Goal: Transaction & Acquisition: Purchase product/service

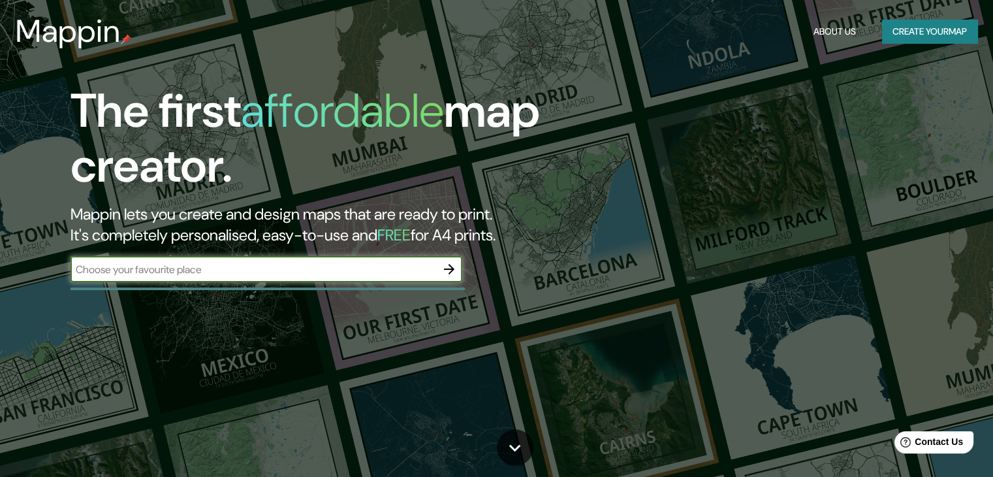
click at [403, 270] on input "text" at bounding box center [254, 269] width 366 height 15
type input "BACALAR, [GEOGRAPHIC_DATA], YUCATAN"
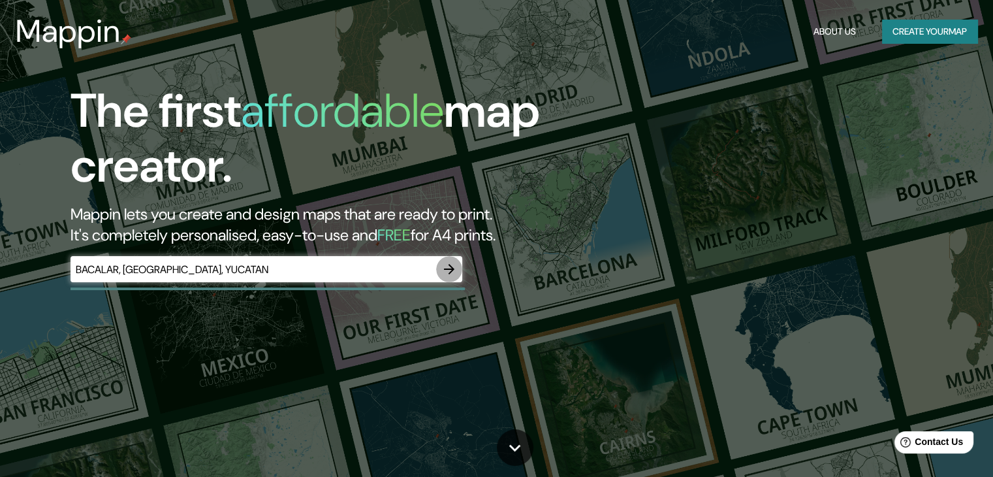
click at [451, 269] on icon "button" at bounding box center [449, 269] width 10 height 10
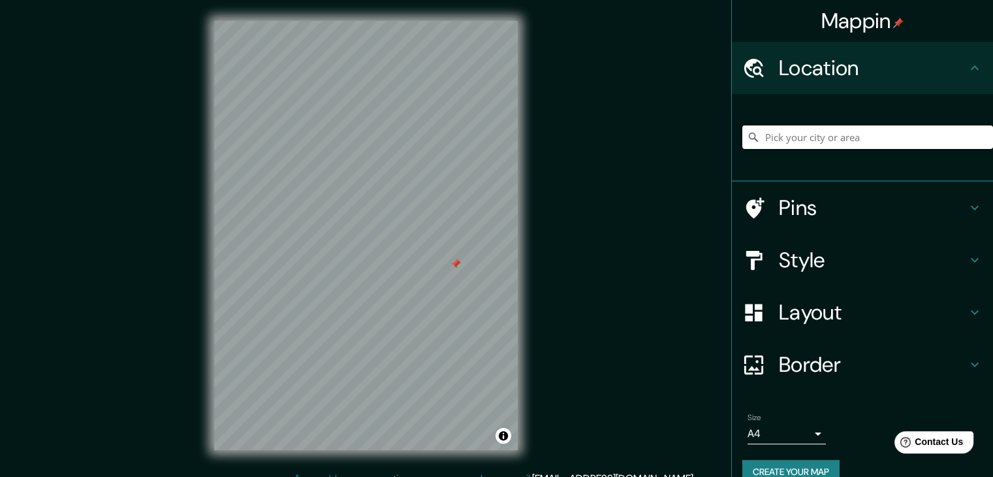
click at [848, 142] on input "Pick your city or area" at bounding box center [867, 137] width 251 height 24
click at [523, 217] on div "© Mapbox © OpenStreetMap Improve this map" at bounding box center [365, 235] width 345 height 471
click at [804, 132] on input "Pick your city or area" at bounding box center [867, 137] width 251 height 24
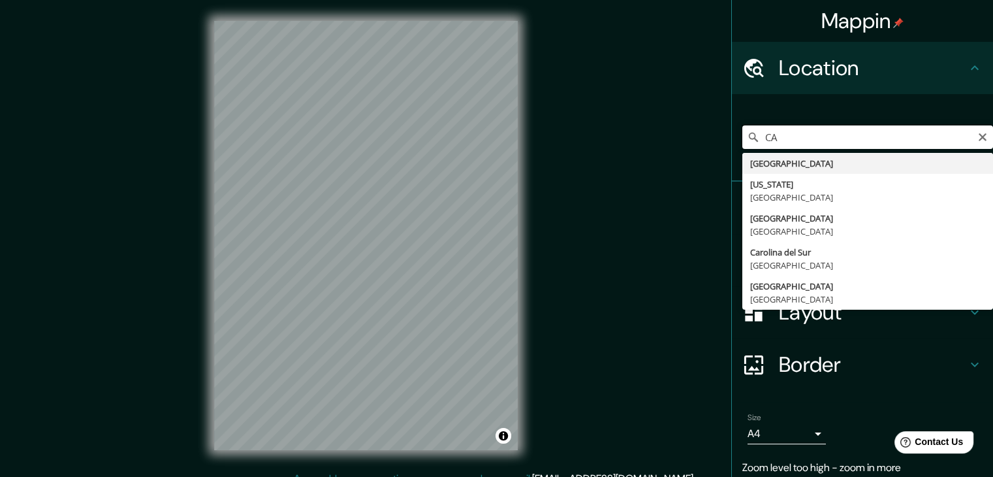
type input "C"
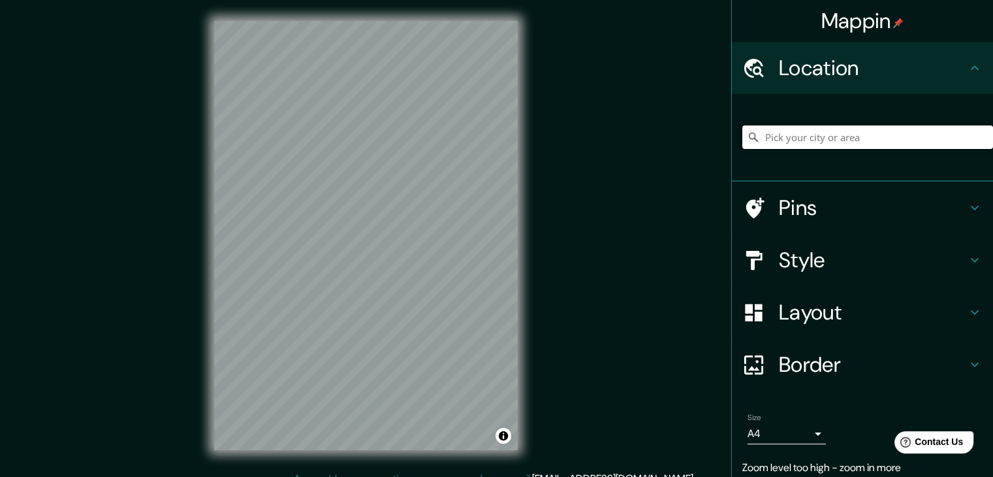
type input "C"
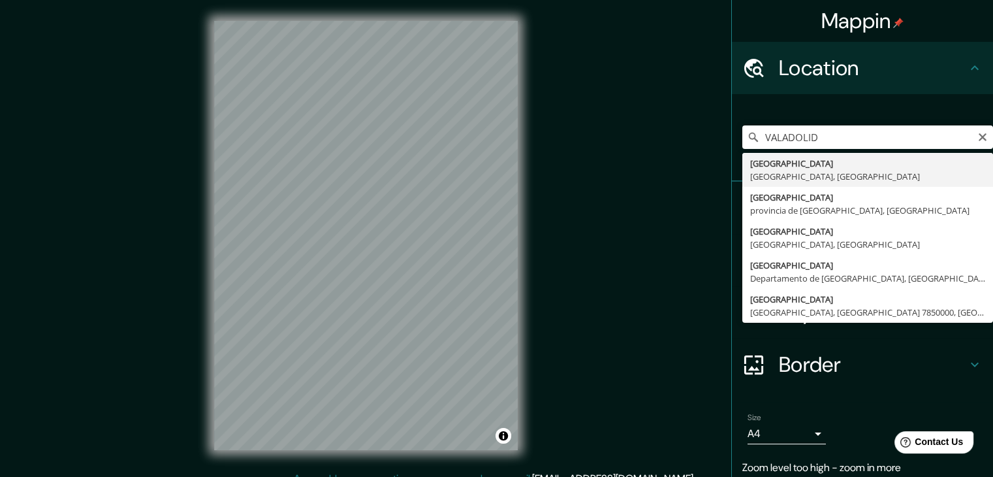
type input "[GEOGRAPHIC_DATA], [GEOGRAPHIC_DATA], [GEOGRAPHIC_DATA]"
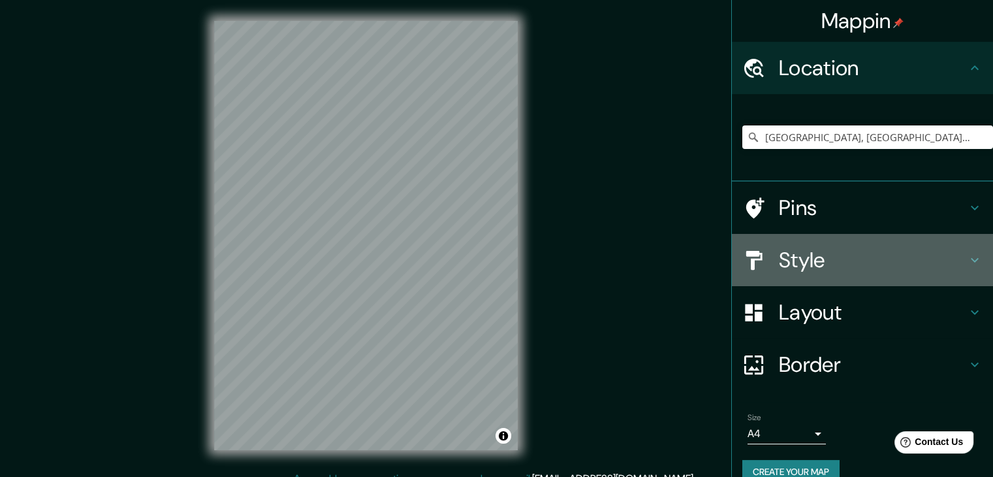
click at [850, 258] on h4 "Style" at bounding box center [873, 260] width 188 height 26
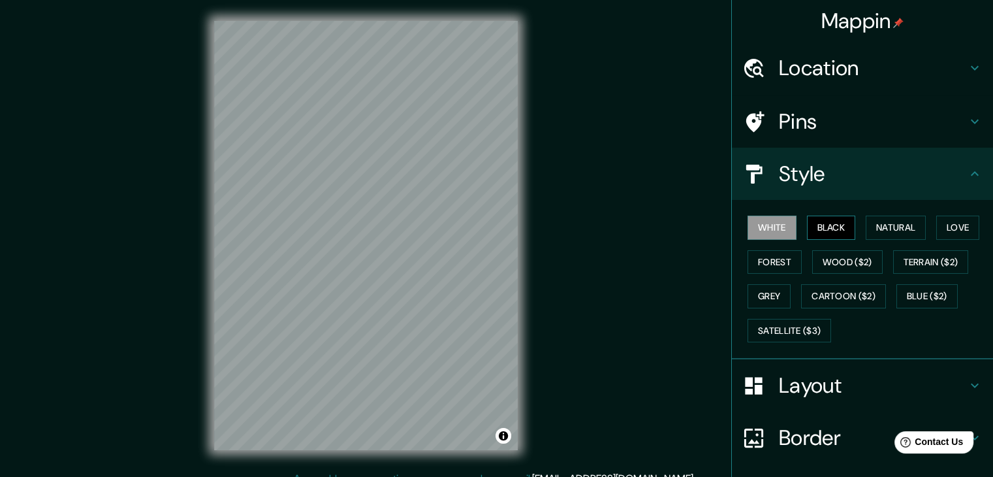
click at [825, 234] on button "Black" at bounding box center [831, 227] width 49 height 24
click at [868, 232] on button "Natural" at bounding box center [896, 227] width 60 height 24
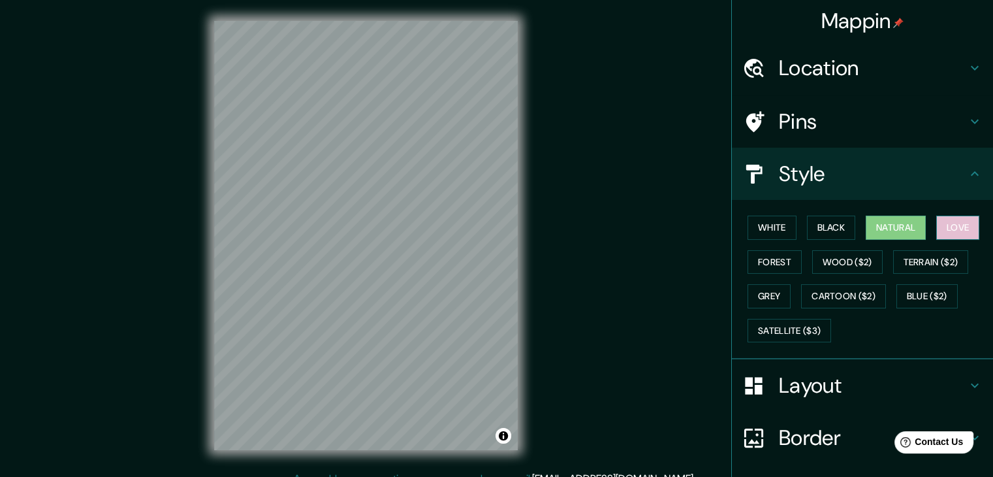
click at [943, 226] on button "Love" at bounding box center [957, 227] width 43 height 24
click at [776, 254] on button "Forest" at bounding box center [775, 262] width 54 height 24
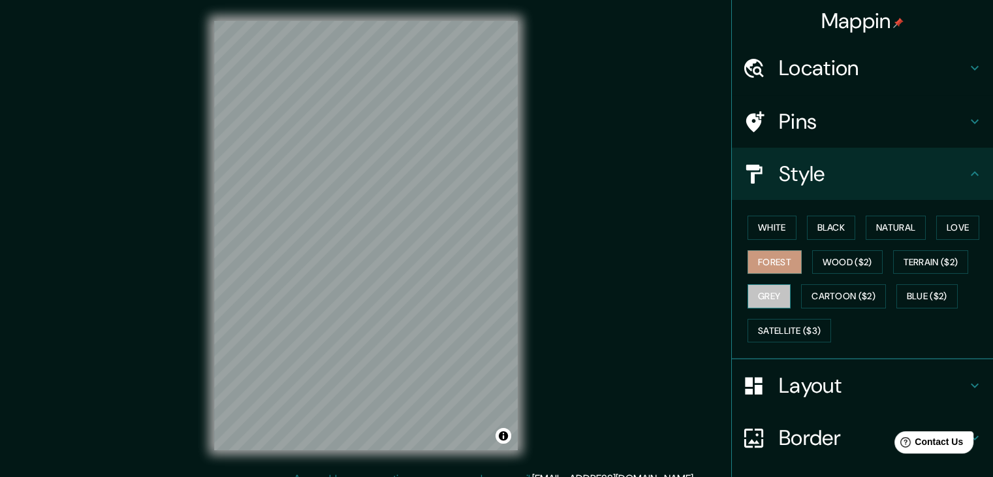
click at [752, 298] on button "Grey" at bounding box center [769, 296] width 43 height 24
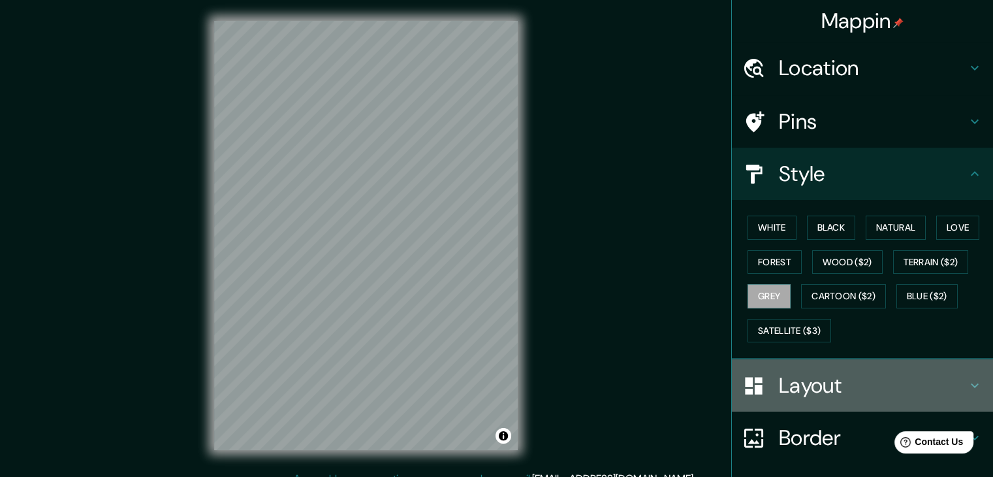
click at [875, 366] on div "Layout" at bounding box center [862, 385] width 261 height 52
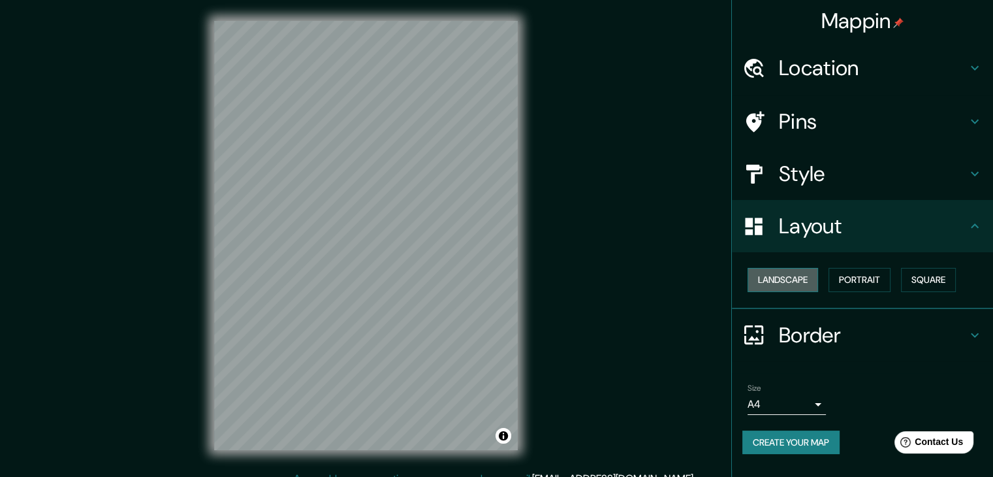
click at [802, 281] on button "Landscape" at bounding box center [783, 280] width 71 height 24
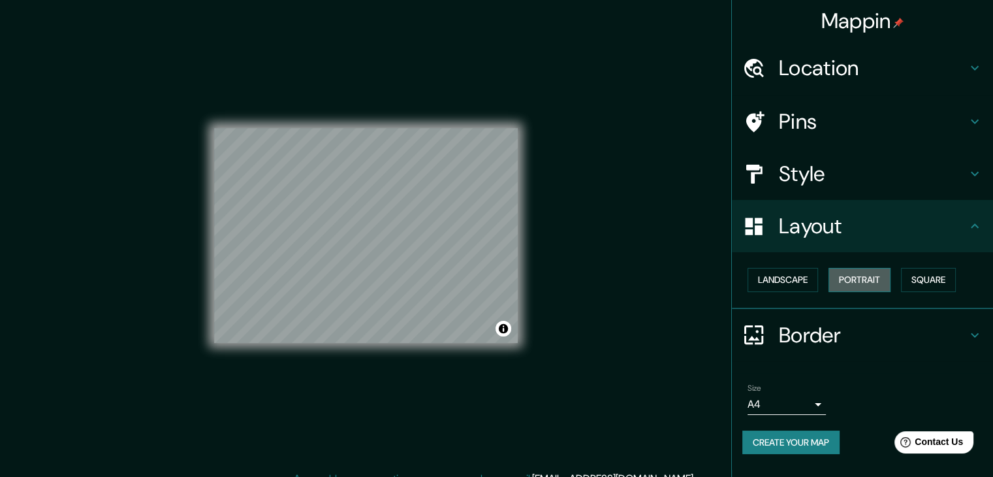
click at [876, 278] on button "Portrait" at bounding box center [860, 280] width 62 height 24
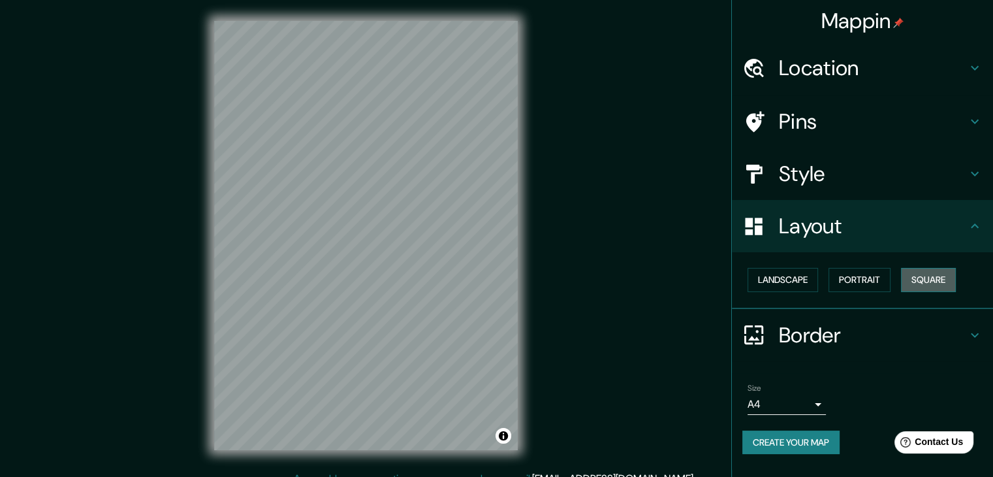
click at [947, 276] on button "Square" at bounding box center [928, 280] width 55 height 24
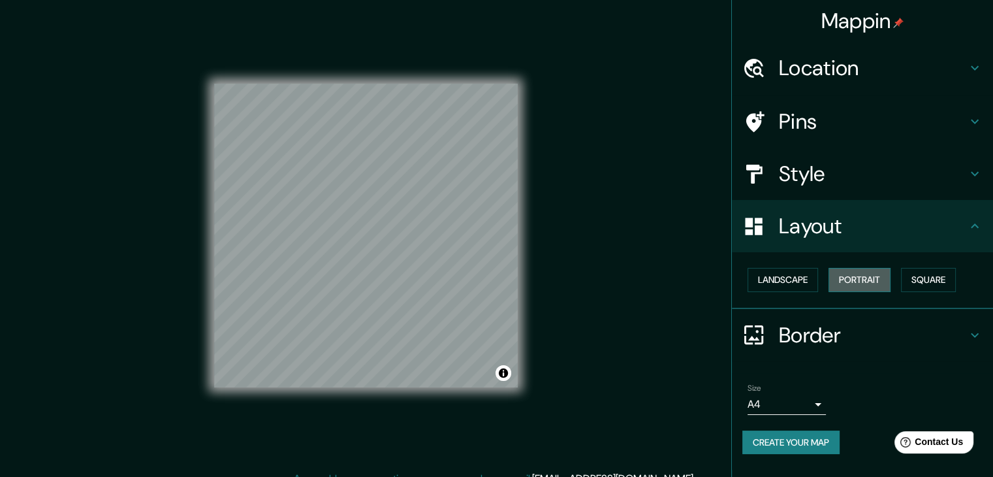
click at [878, 271] on button "Portrait" at bounding box center [860, 280] width 62 height 24
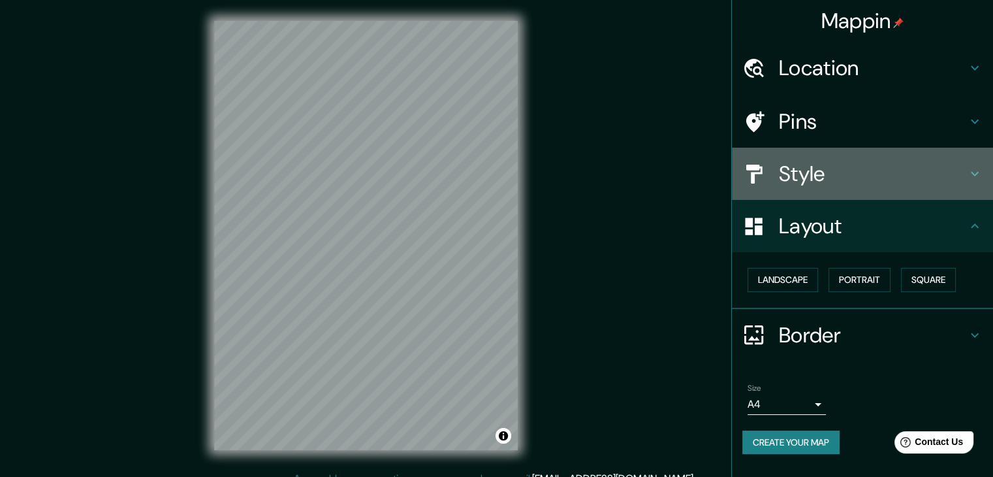
click at [895, 170] on h4 "Style" at bounding box center [873, 174] width 188 height 26
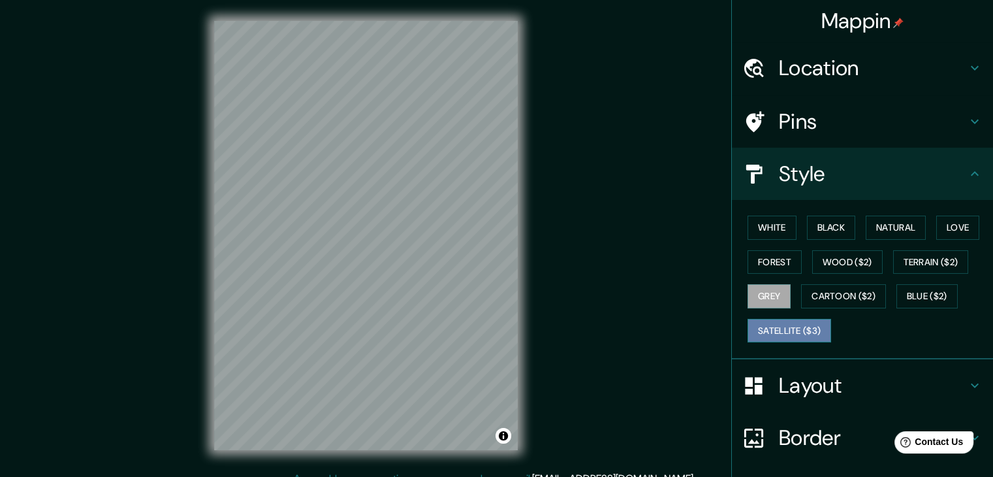
click at [805, 331] on button "Satellite ($3)" at bounding box center [790, 331] width 84 height 24
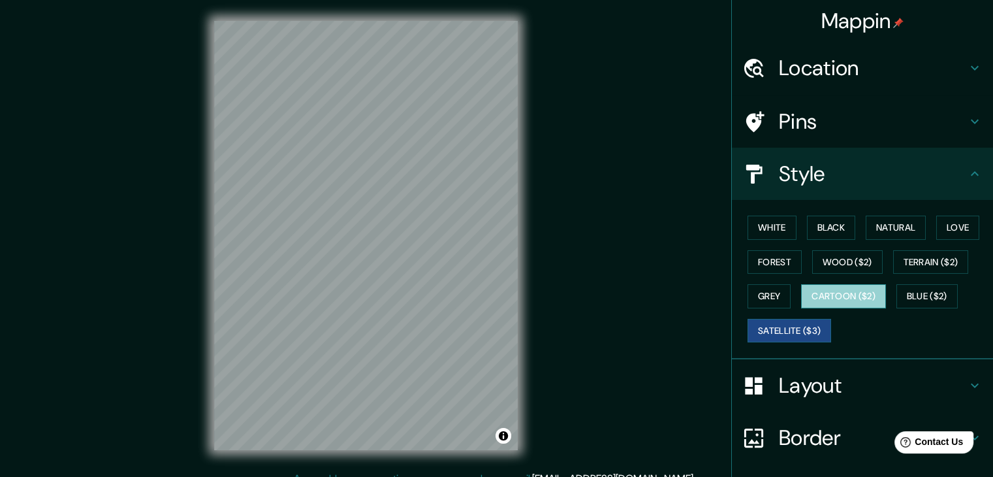
click at [832, 295] on button "Cartoon ($2)" at bounding box center [843, 296] width 85 height 24
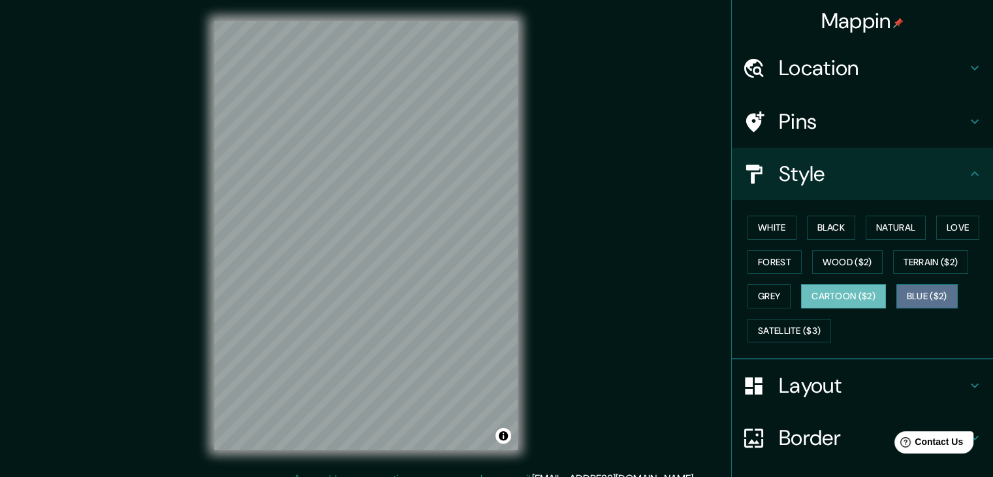
click at [918, 292] on button "Blue ($2)" at bounding box center [927, 296] width 61 height 24
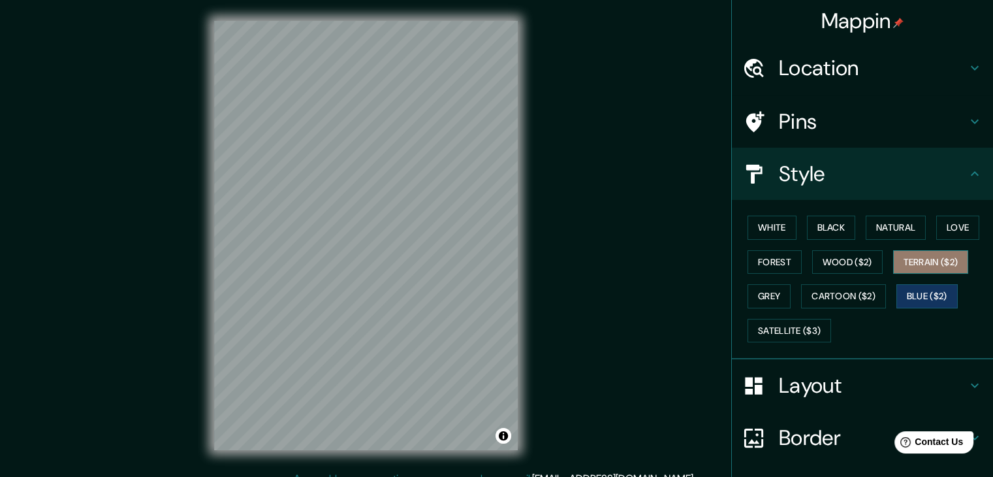
click at [919, 257] on button "Terrain ($2)" at bounding box center [931, 262] width 76 height 24
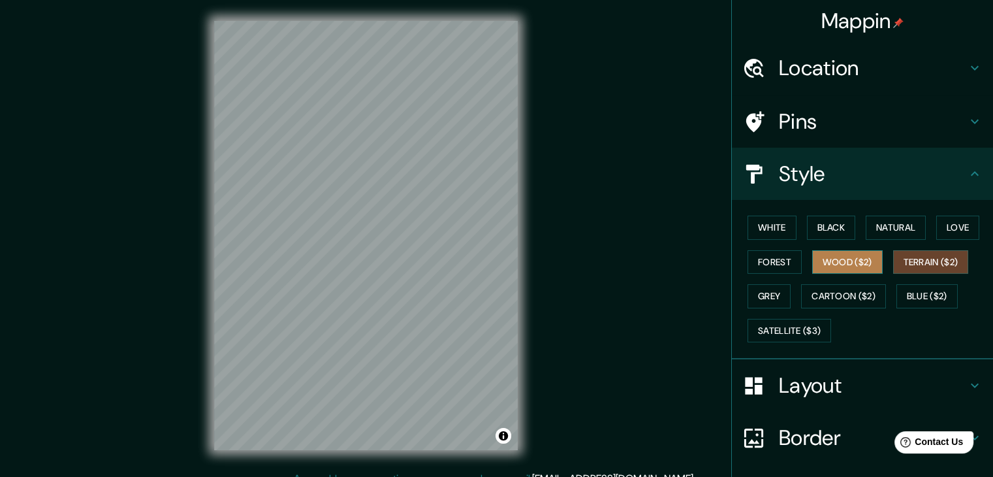
click at [840, 262] on button "Wood ($2)" at bounding box center [847, 262] width 71 height 24
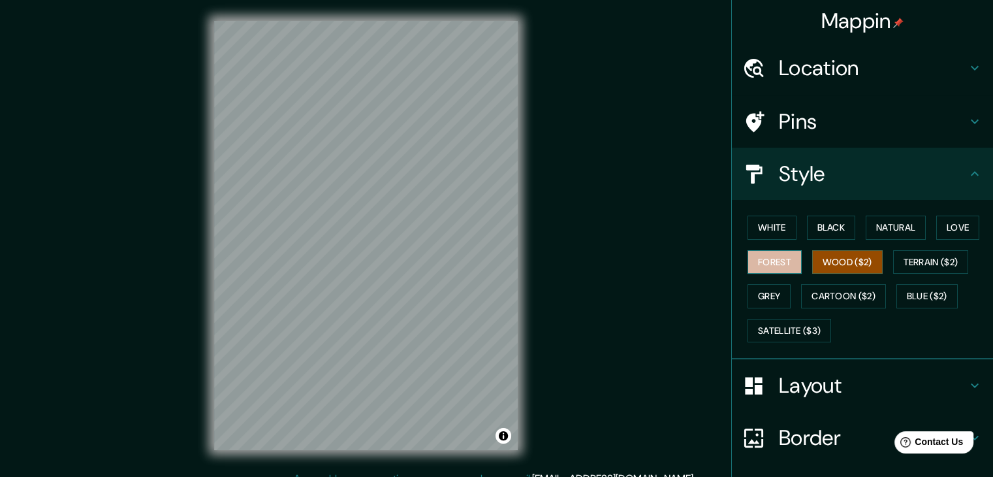
click at [773, 270] on button "Forest" at bounding box center [775, 262] width 54 height 24
click at [812, 233] on button "Black" at bounding box center [831, 227] width 49 height 24
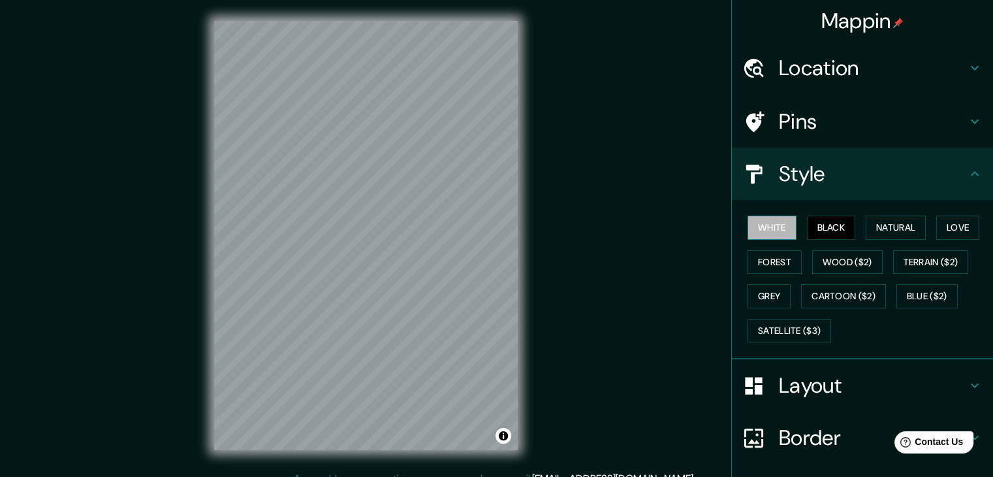
click at [780, 231] on button "White" at bounding box center [772, 227] width 49 height 24
click at [885, 223] on button "Natural" at bounding box center [896, 227] width 60 height 24
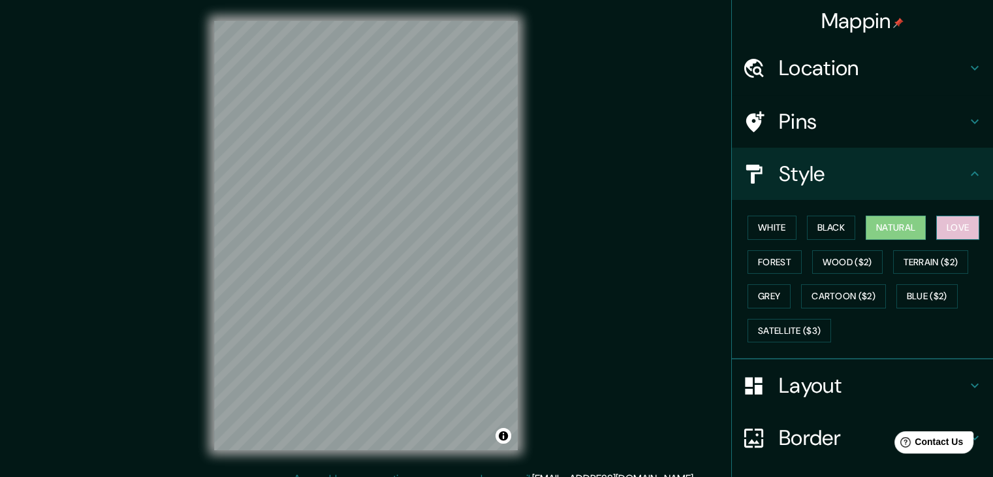
click at [938, 217] on button "Love" at bounding box center [957, 227] width 43 height 24
click at [832, 225] on button "Black" at bounding box center [831, 227] width 49 height 24
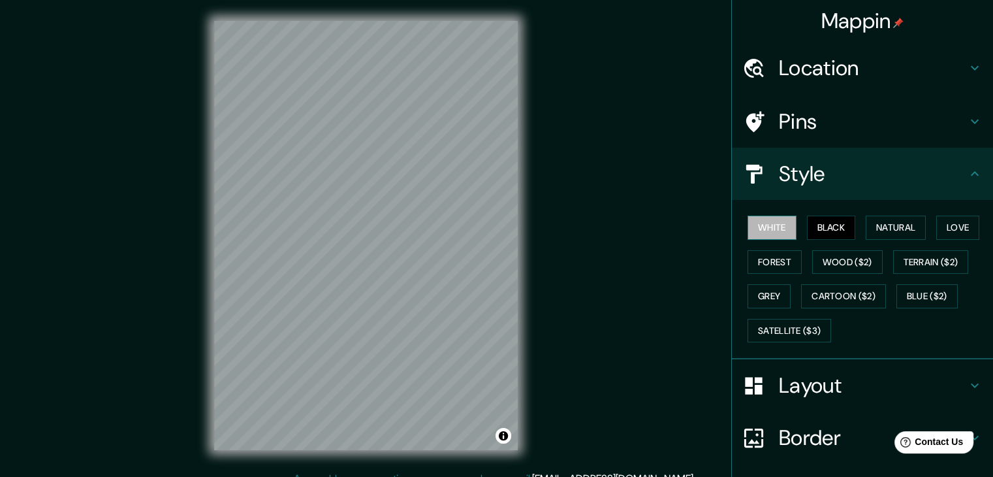
click at [776, 224] on button "White" at bounding box center [772, 227] width 49 height 24
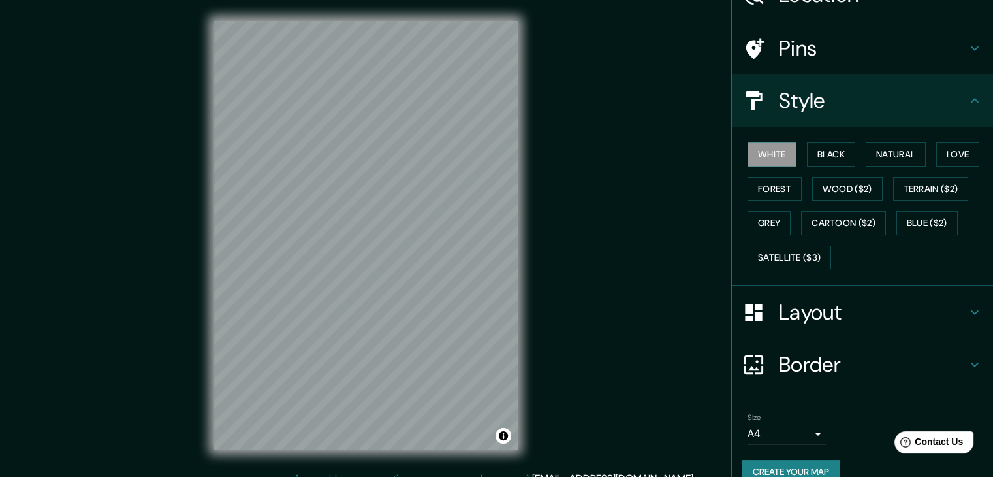
scroll to position [94, 0]
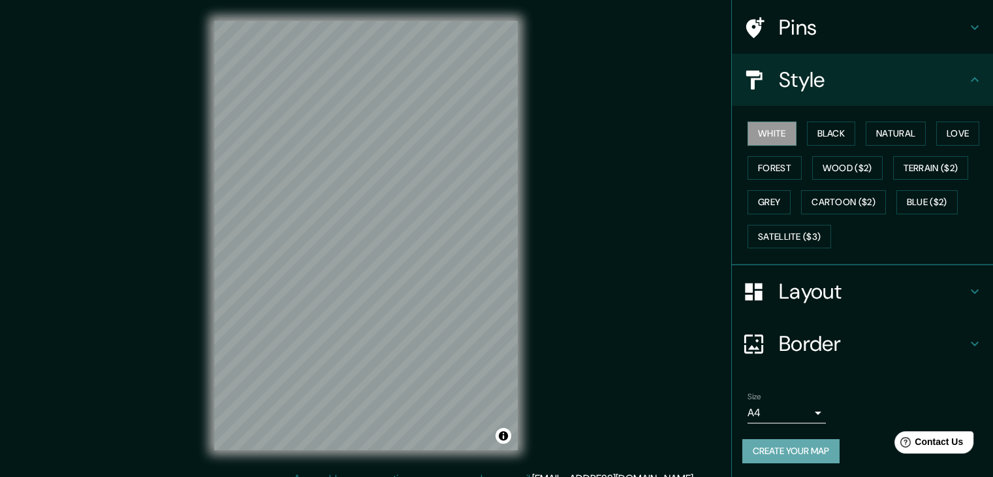
click at [814, 459] on button "Create your map" at bounding box center [790, 451] width 97 height 24
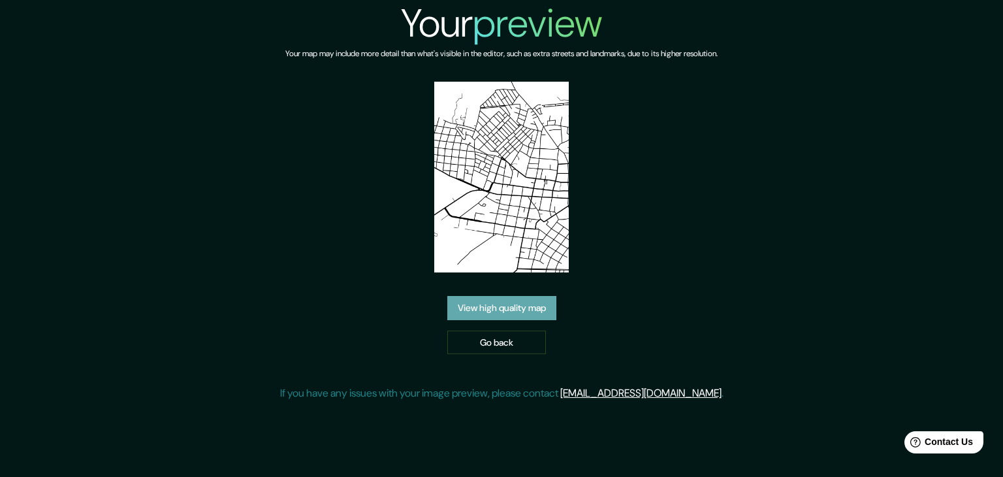
click at [539, 314] on link "View high quality map" at bounding box center [501, 308] width 109 height 24
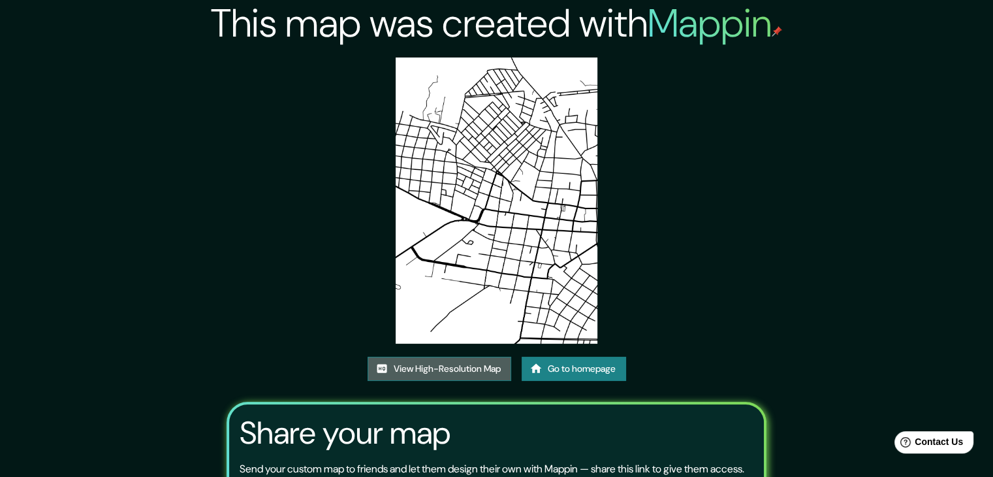
click at [483, 369] on link "View High-Resolution Map" at bounding box center [440, 369] width 144 height 24
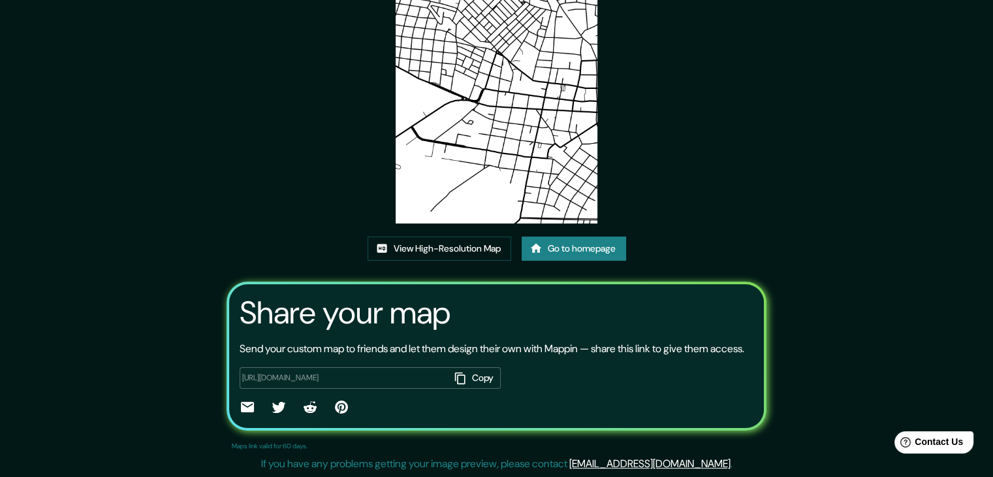
scroll to position [136, 0]
click at [475, 380] on button "Copy" at bounding box center [475, 378] width 51 height 22
